Goal: Task Accomplishment & Management: Manage account settings

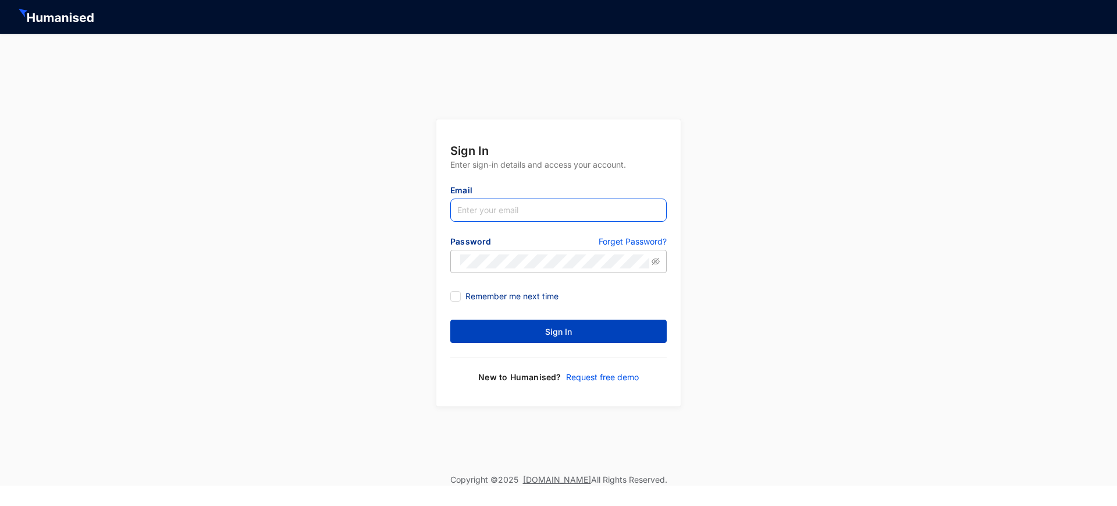
type input "[EMAIL_ADDRESS][DOMAIN_NAME]"
click at [580, 337] on button "Sign In" at bounding box center [558, 330] width 216 height 23
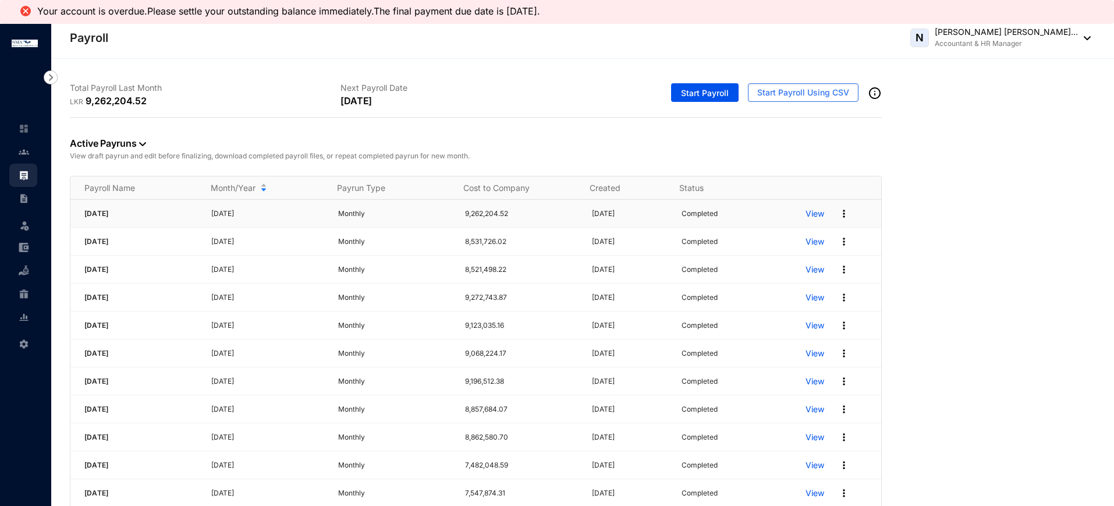
click at [838, 214] on img at bounding box center [844, 214] width 12 height 12
click at [838, 215] on img at bounding box center [844, 214] width 12 height 12
click at [806, 265] on span "Download Bulk File" at bounding box center [789, 260] width 82 height 13
click at [763, 310] on p "Edit Pay Run" at bounding box center [789, 309] width 82 height 20
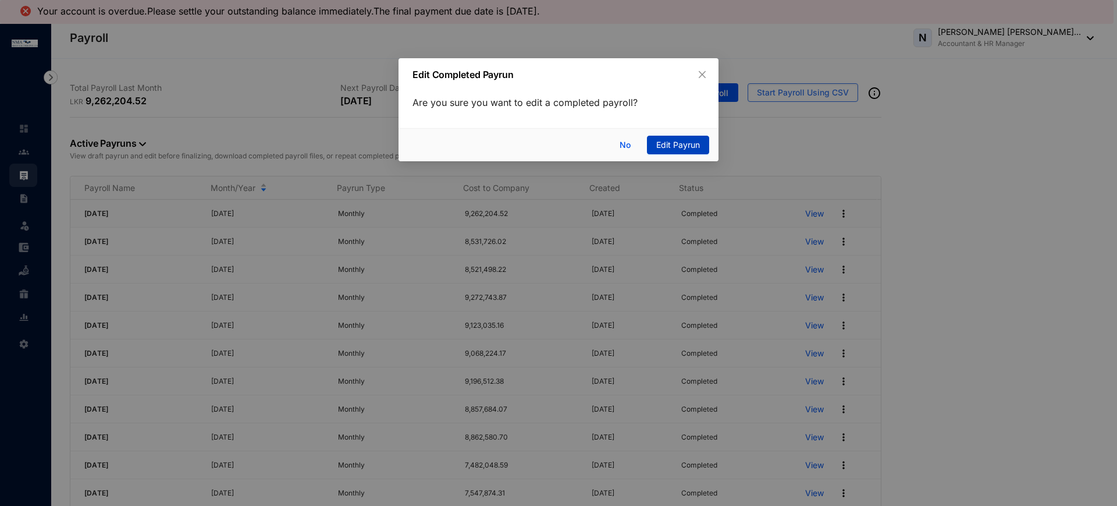
click at [677, 146] on span "Edit Payrun" at bounding box center [678, 144] width 44 height 13
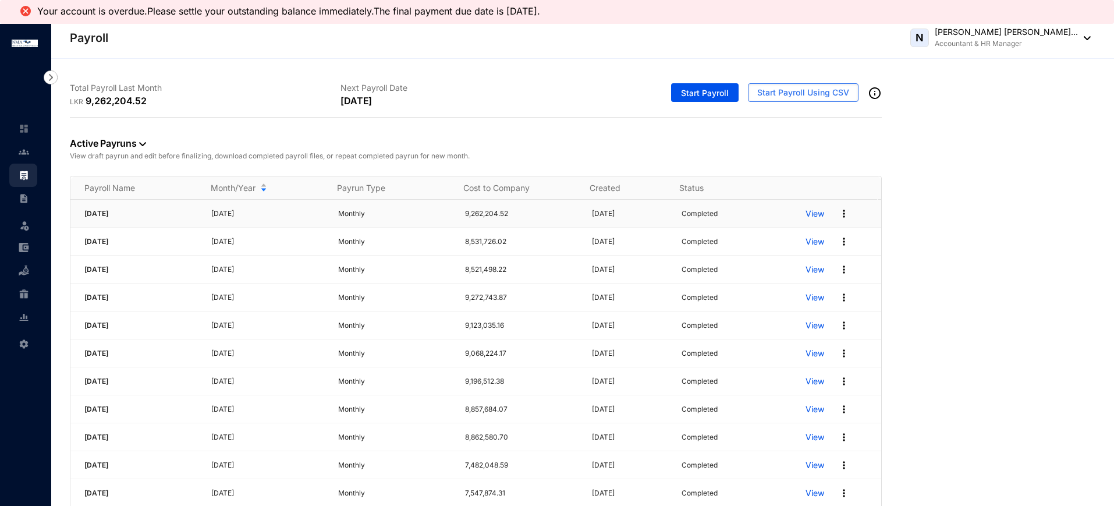
click at [838, 213] on img at bounding box center [844, 214] width 12 height 12
click at [683, 209] on p "Completed" at bounding box center [699, 214] width 36 height 12
click at [21, 191] on div at bounding box center [24, 192] width 10 height 10
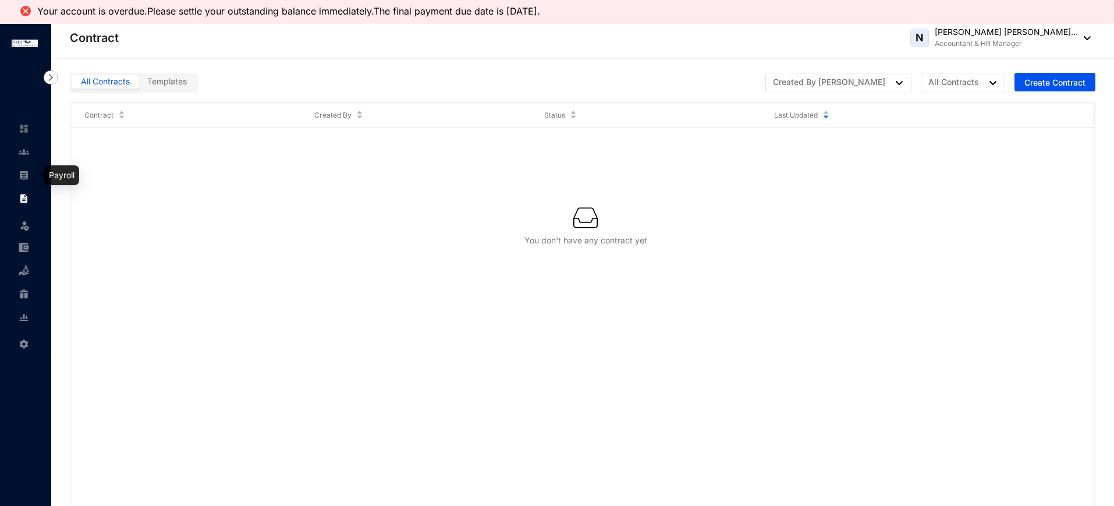
click at [20, 173] on img at bounding box center [24, 175] width 10 height 10
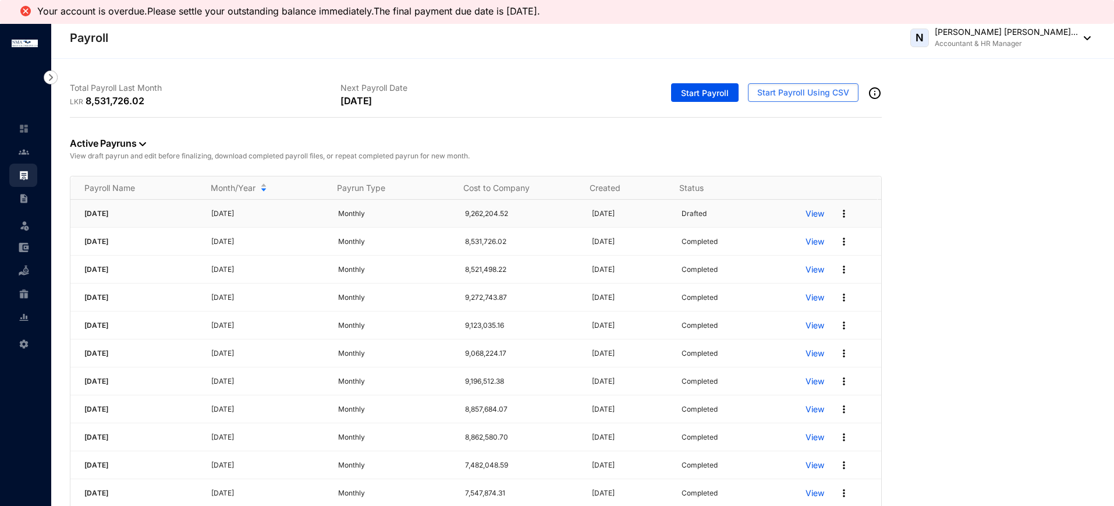
click at [805, 215] on p "View" at bounding box center [814, 214] width 19 height 12
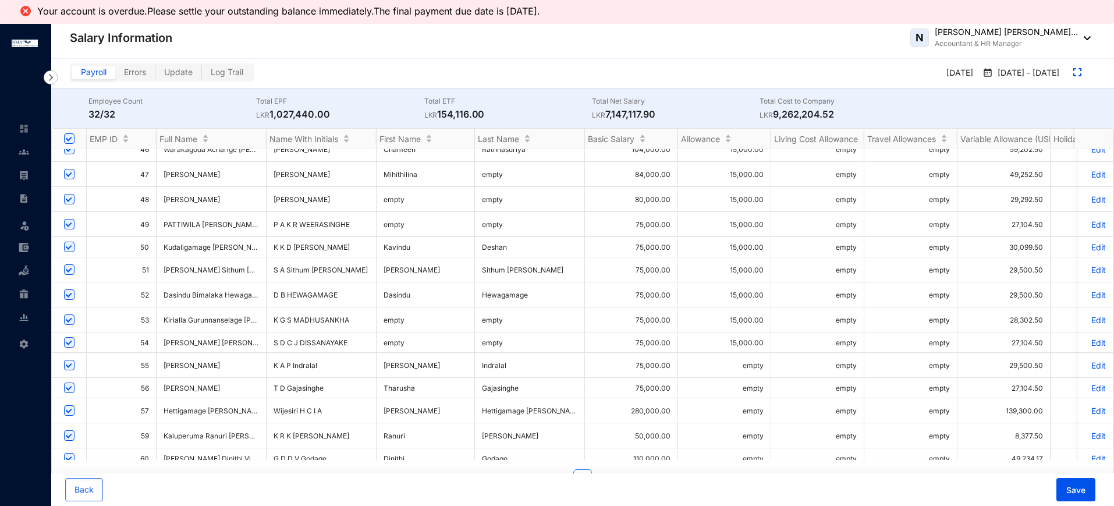
scroll to position [403, 0]
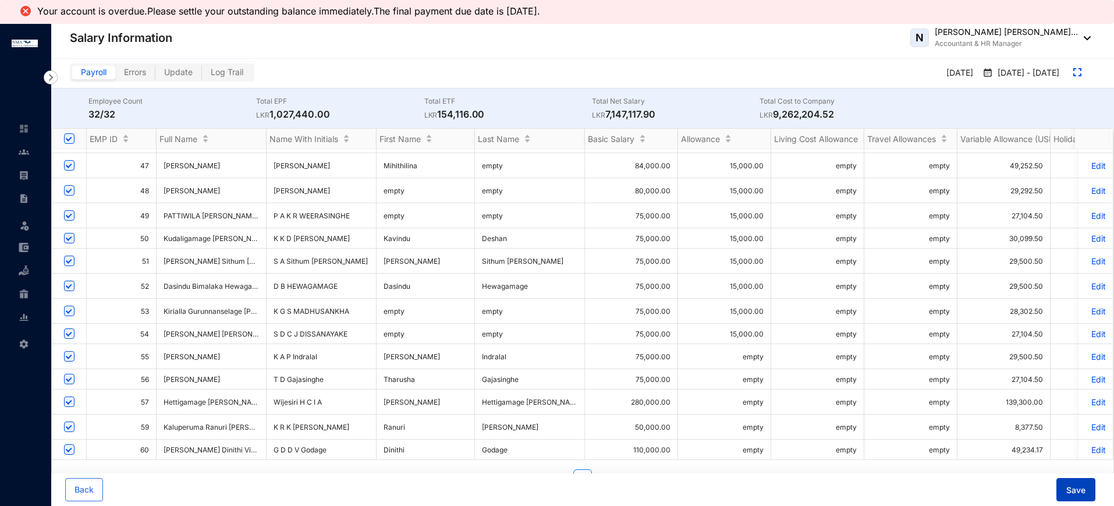
click at [1078, 491] on span "Save" at bounding box center [1075, 490] width 19 height 12
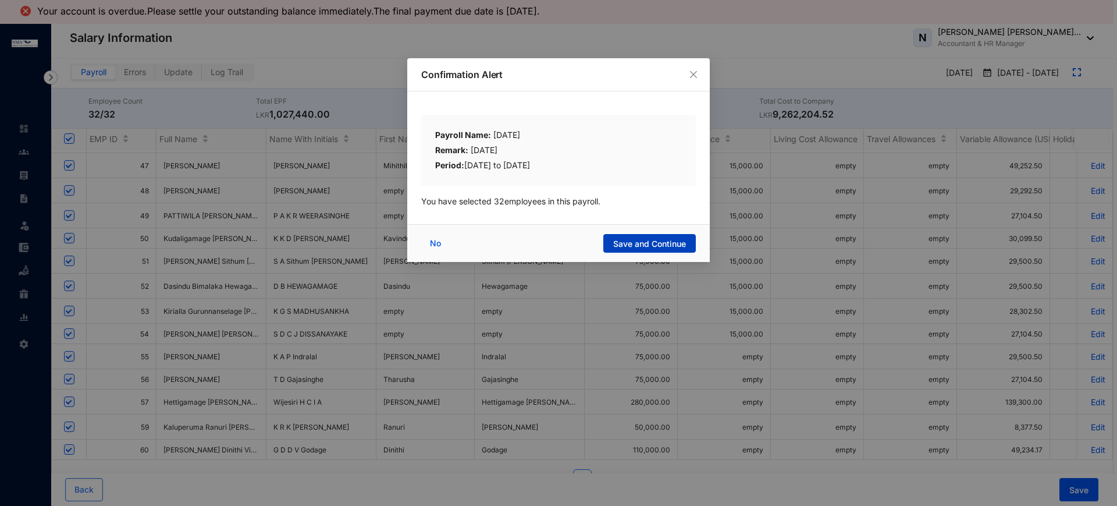
click at [662, 244] on span "Save and Continue" at bounding box center [649, 244] width 73 height 12
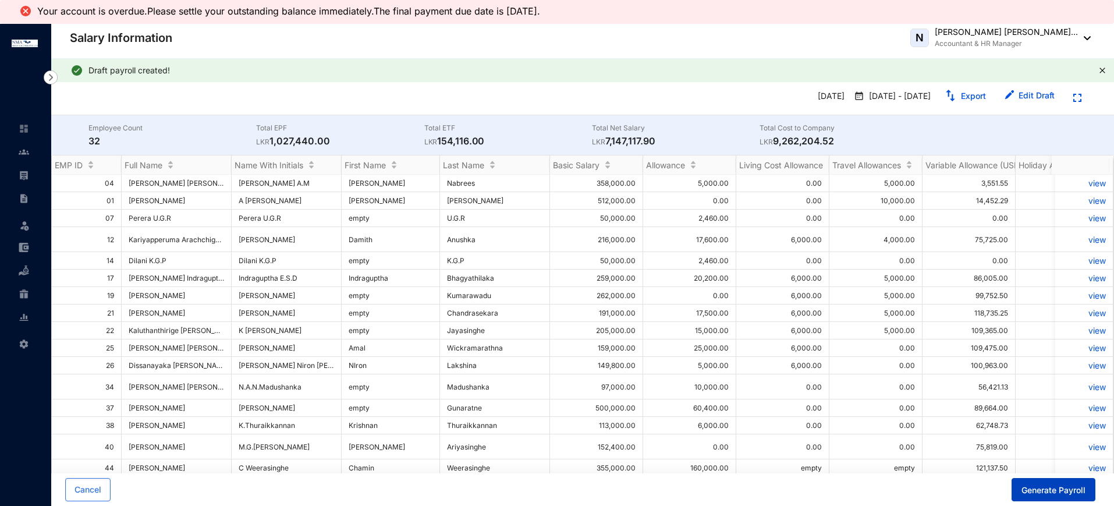
click at [1035, 494] on span "Generate Payroll" at bounding box center [1053, 490] width 64 height 12
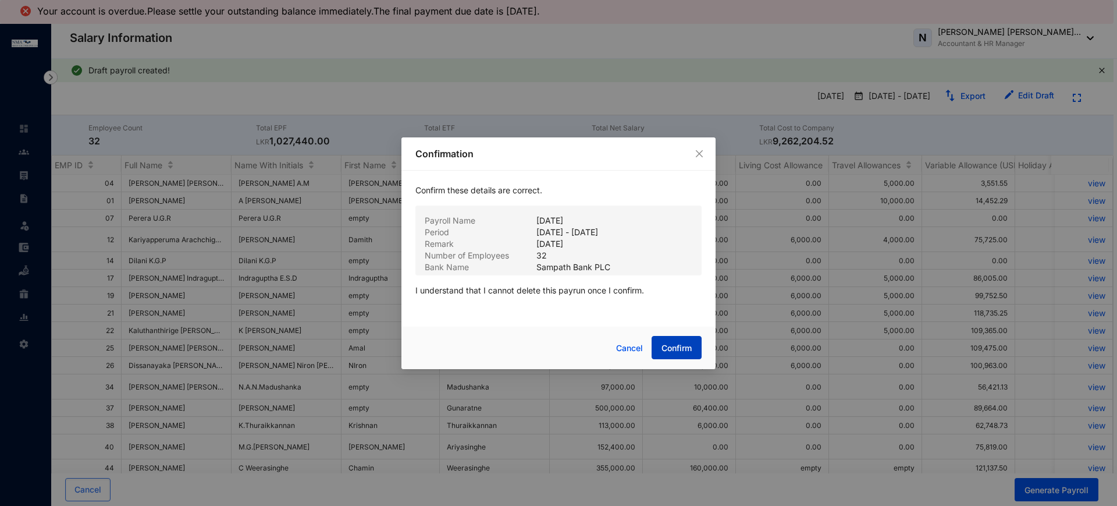
click at [683, 351] on span "Confirm" at bounding box center [677, 348] width 30 height 12
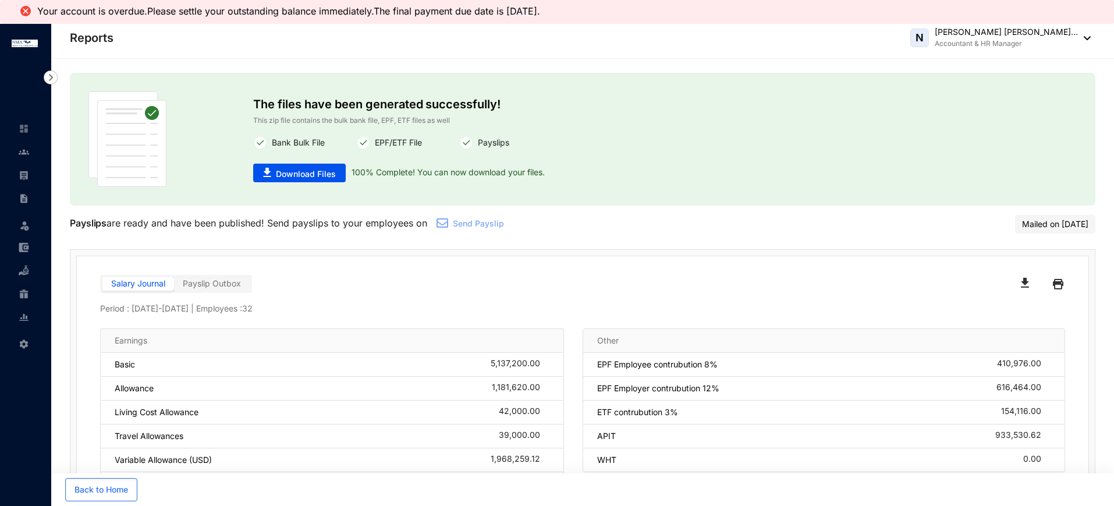
click at [470, 198] on div "The files have been generated successfully! This zip file contains the bulk ban…" at bounding box center [582, 139] width 1025 height 133
click at [557, 200] on div "The files have been generated successfully! This zip file contains the bulk ban…" at bounding box center [582, 139] width 1025 height 133
click at [328, 173] on span "Download Files" at bounding box center [306, 174] width 60 height 12
click at [418, 219] on div "Payslips are ready and have been published! Send payslips to your employees on …" at bounding box center [454, 224] width 769 height 19
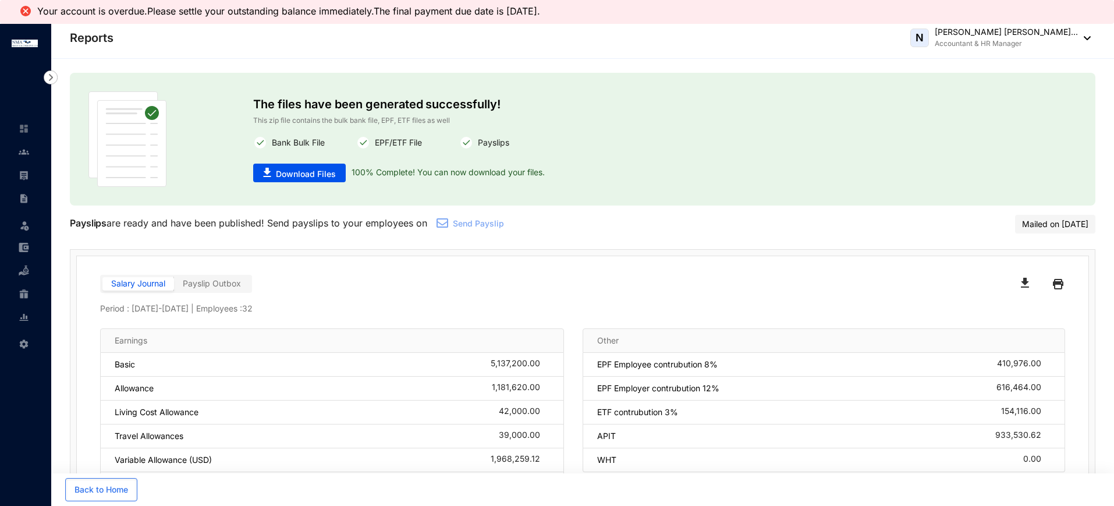
click at [418, 219] on p "Payslips are ready and have been published! Send payslips to your employees on" at bounding box center [248, 223] width 357 height 14
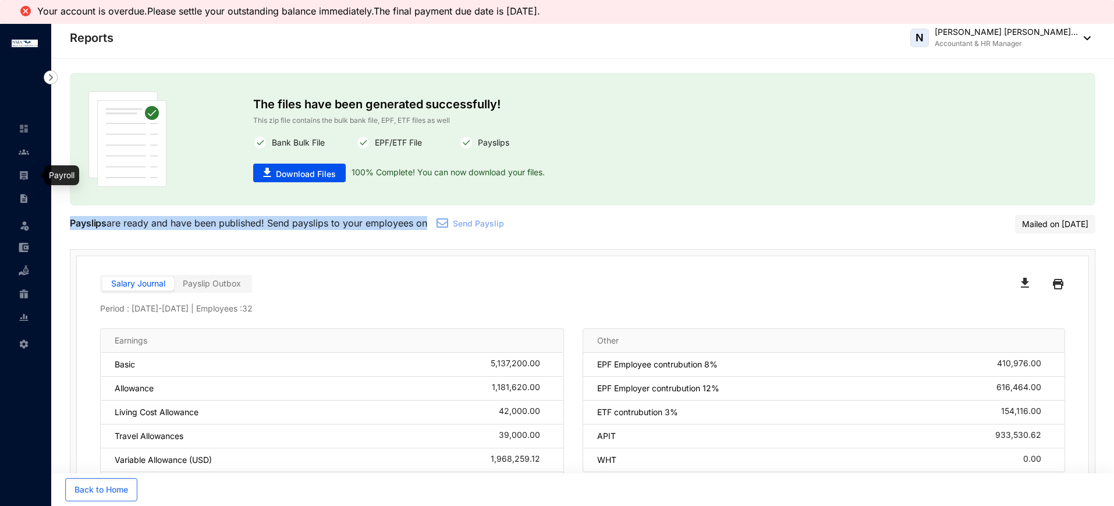
click at [24, 172] on img at bounding box center [24, 175] width 10 height 10
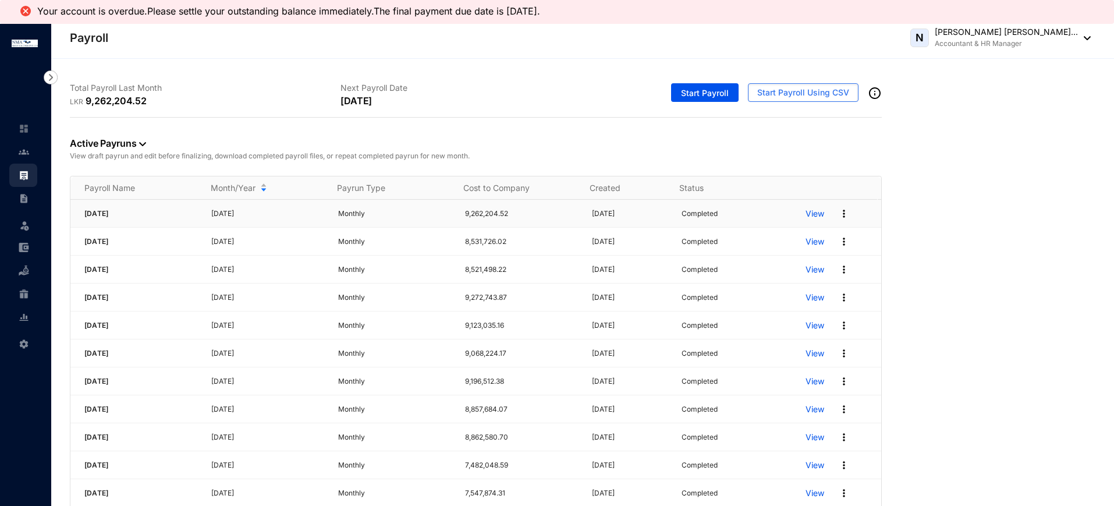
click at [838, 209] on img at bounding box center [844, 214] width 12 height 12
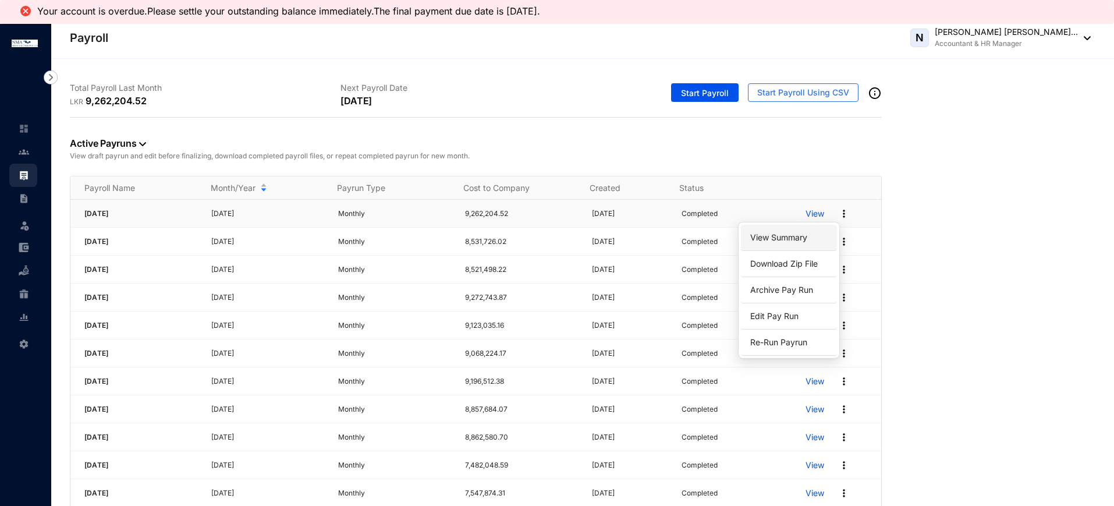
click at [786, 239] on link "View Summary" at bounding box center [789, 238] width 82 height 20
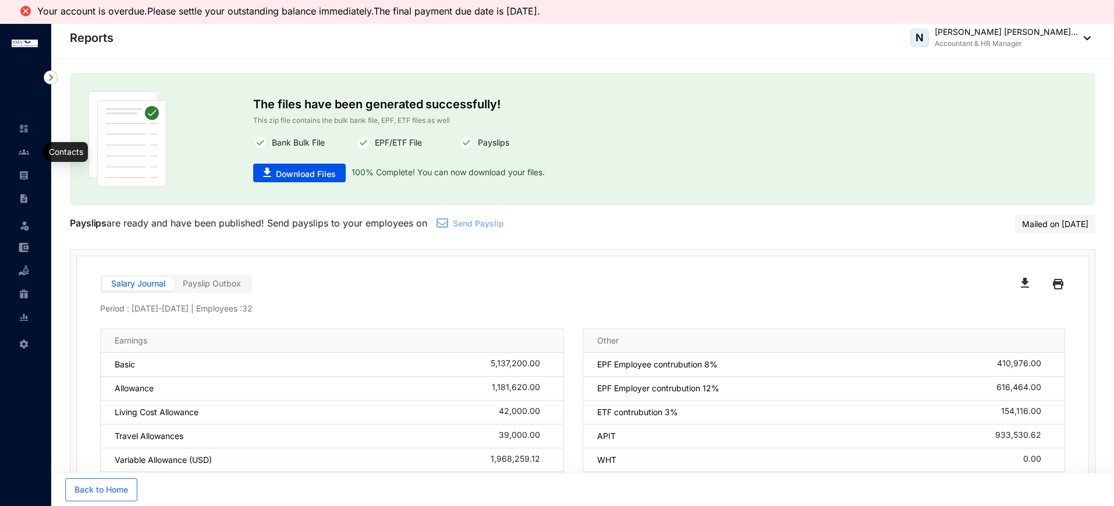
click at [26, 149] on img at bounding box center [24, 152] width 10 height 10
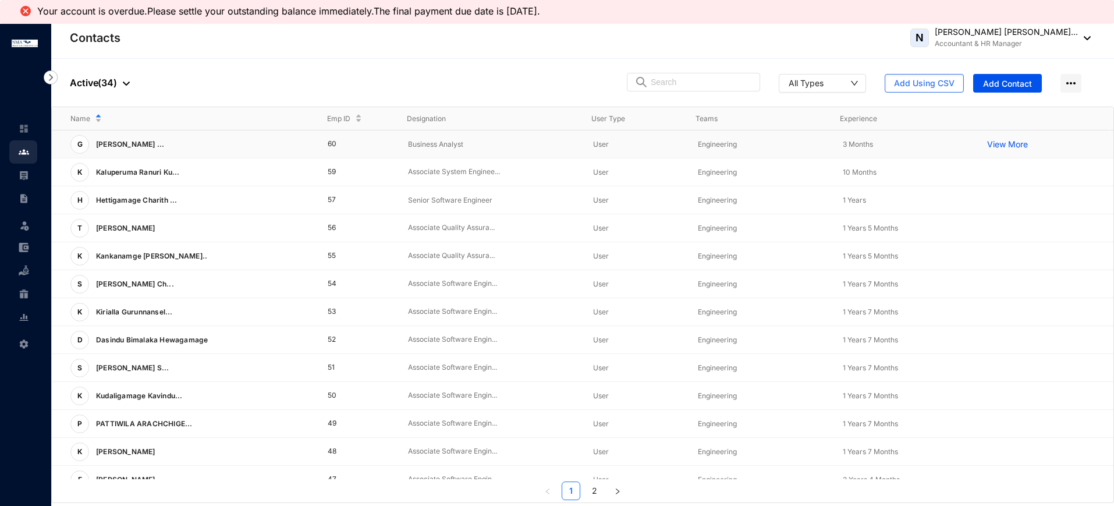
click at [435, 134] on td "Business Analyst" at bounding box center [481, 144] width 185 height 28
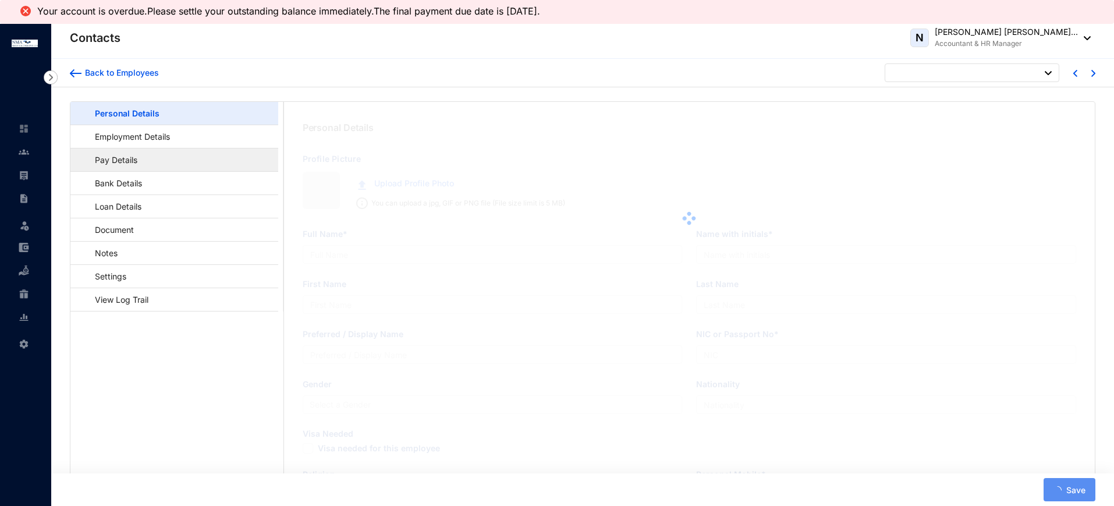
click at [133, 162] on link "Pay Details" at bounding box center [111, 160] width 62 height 24
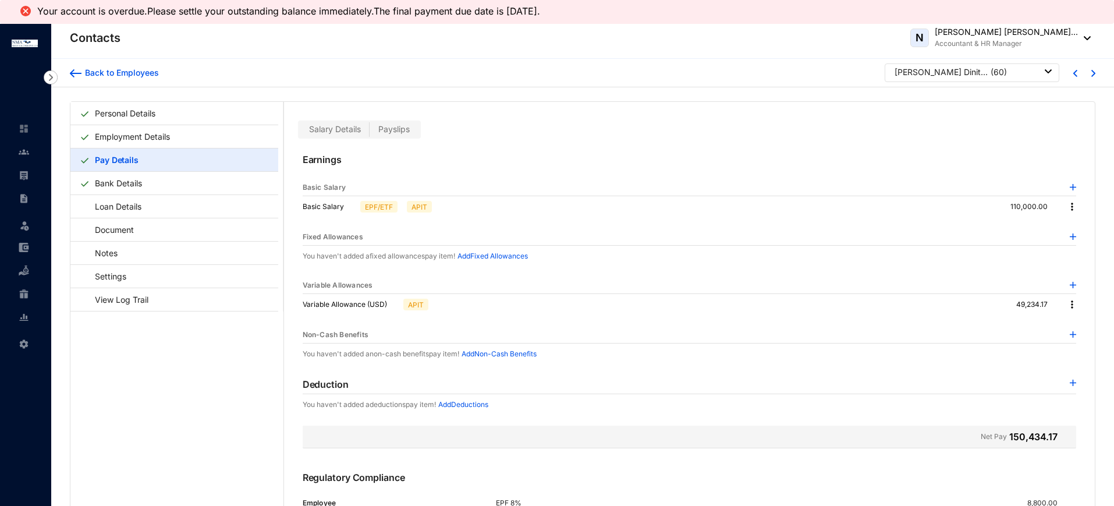
click at [396, 131] on span "Payslips" at bounding box center [393, 129] width 31 height 10
click at [369, 132] on input "Payslips" at bounding box center [369, 132] width 0 height 0
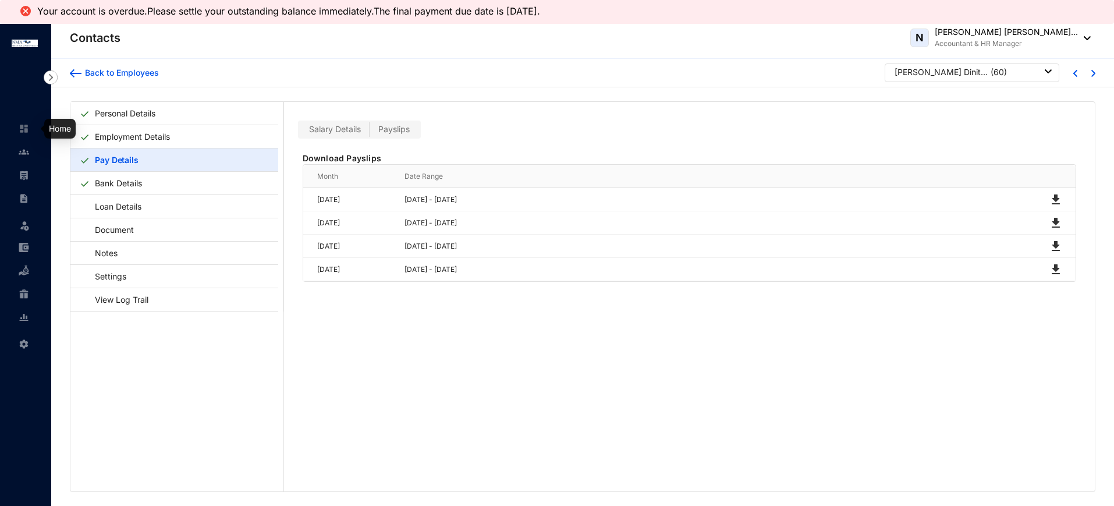
click at [29, 133] on img at bounding box center [24, 128] width 10 height 10
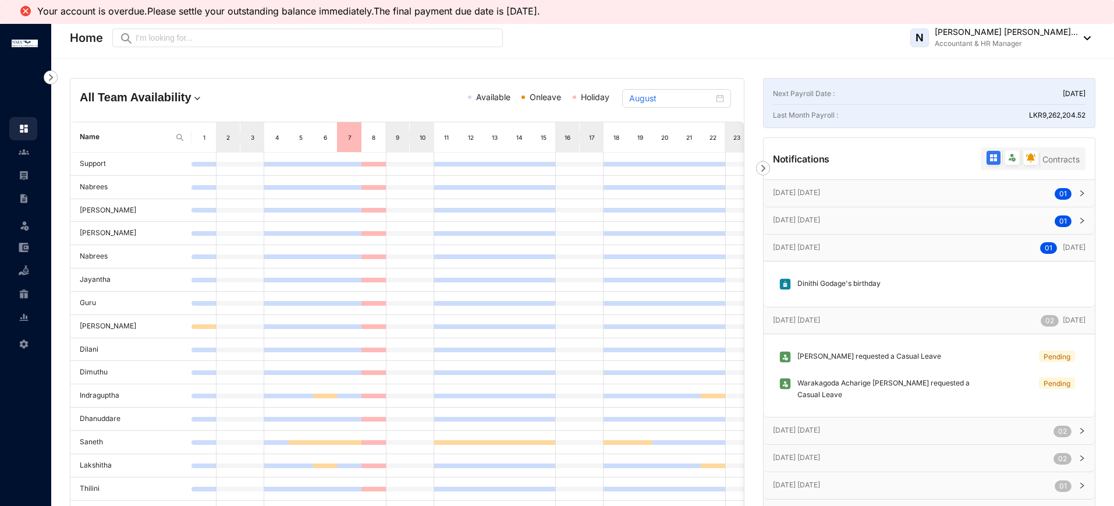
click at [1079, 190] on icon "right" at bounding box center [1081, 193] width 7 height 7
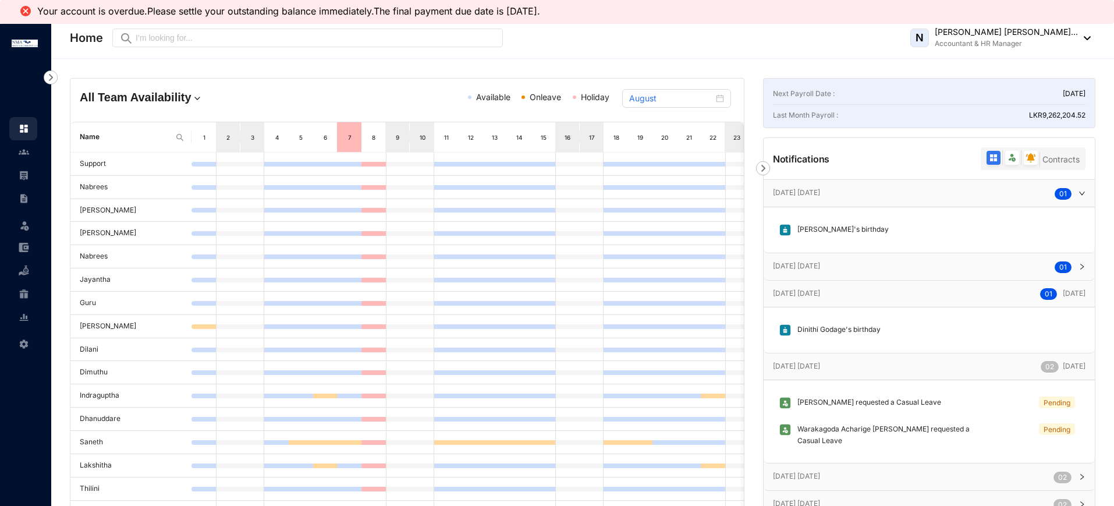
click at [1078, 260] on div at bounding box center [1078, 266] width 14 height 13
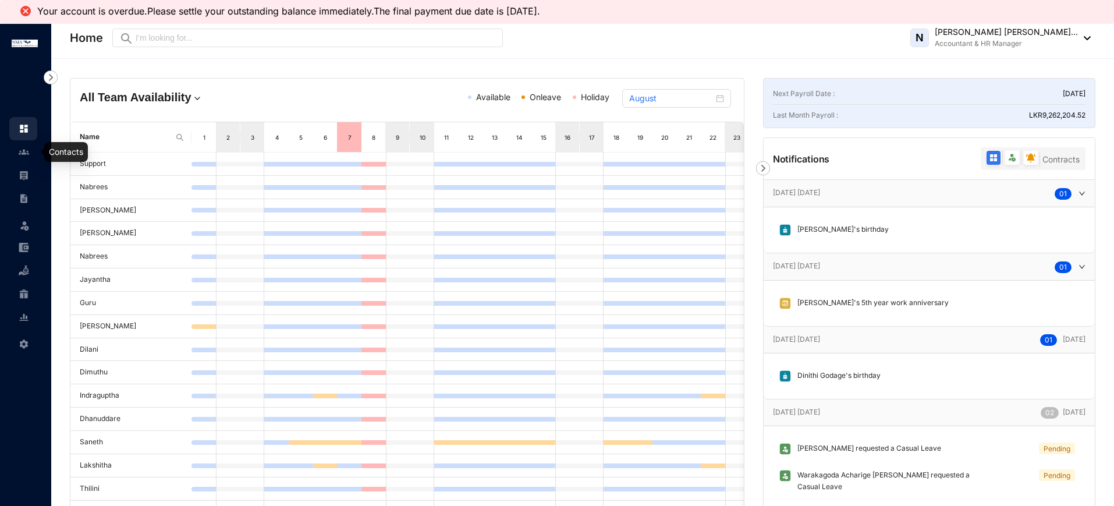
click at [19, 151] on img at bounding box center [24, 152] width 10 height 10
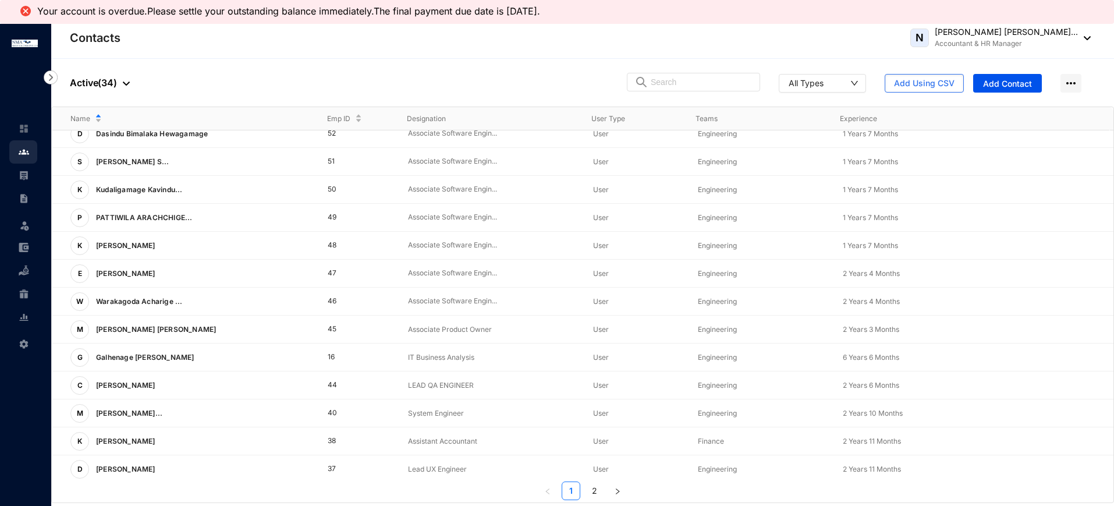
scroll to position [210, 0]
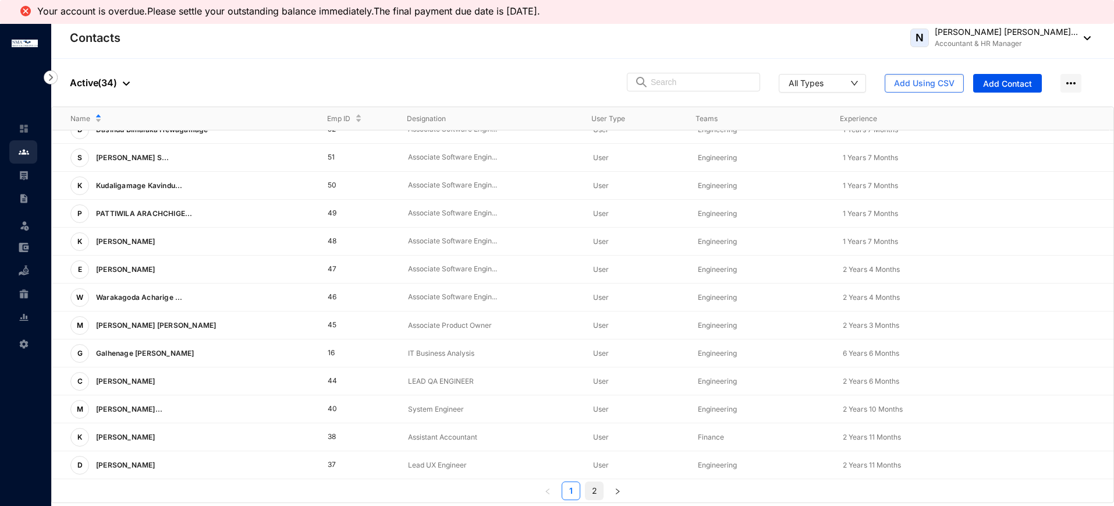
click at [589, 496] on link "2" at bounding box center [593, 490] width 17 height 17
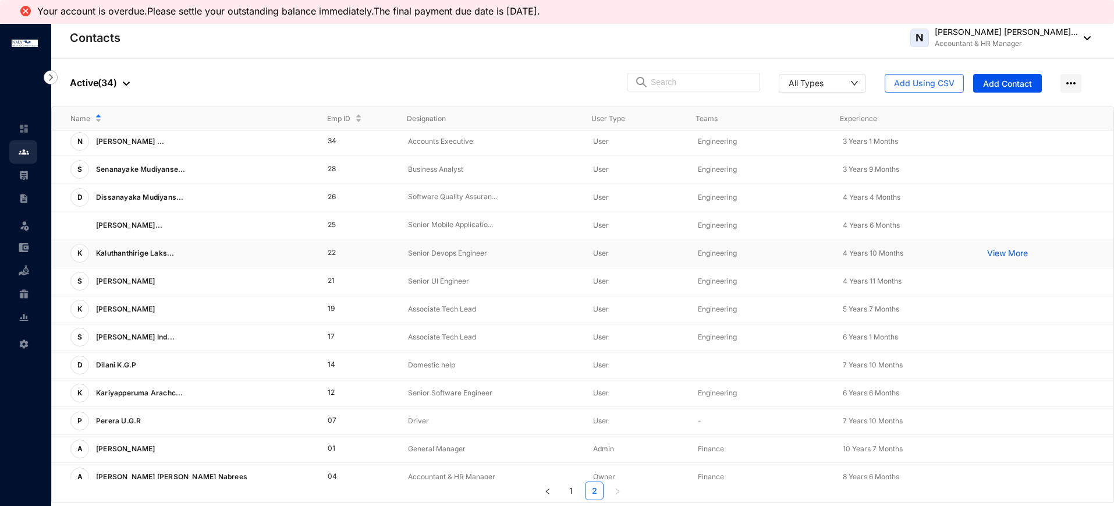
scroll to position [0, 0]
